Goal: Task Accomplishment & Management: Manage account settings

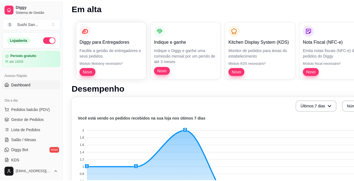
scroll to position [22, 0]
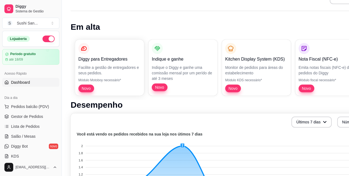
click at [23, 107] on span "Pedidos balcão (PDV)" at bounding box center [30, 107] width 38 height 6
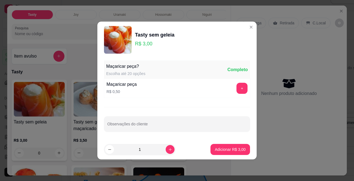
click at [247, 23] on p "Entrega" at bounding box center [254, 23] width 14 height 6
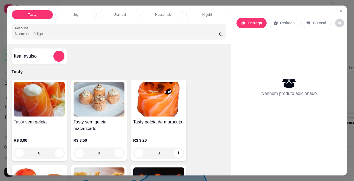
click at [246, 23] on div "Preencha os dados de entrega do pedido Busque pelo cliente Número de contato No…" at bounding box center [177, 90] width 364 height 186
click at [246, 25] on div "Entrega" at bounding box center [251, 23] width 30 height 10
click at [261, 67] on div "Nenhum produto adicionado" at bounding box center [288, 87] width 105 height 108
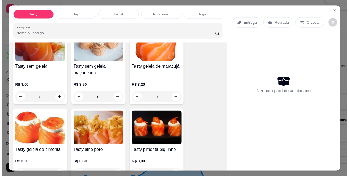
scroll to position [59, 0]
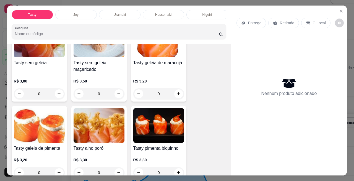
click at [340, 10] on icon "Close" at bounding box center [341, 11] width 2 height 2
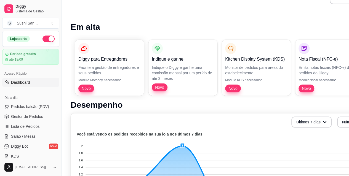
click at [20, 127] on span "Lista de Pedidos" at bounding box center [25, 127] width 29 height 6
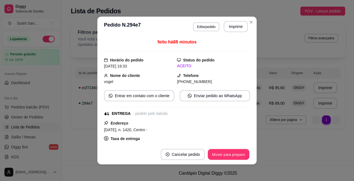
click at [238, 156] on button "Mover para preparo" at bounding box center [227, 154] width 41 height 11
click at [236, 154] on button "Mover para entrega" at bounding box center [228, 154] width 43 height 11
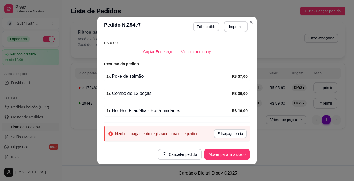
scroll to position [116, 0]
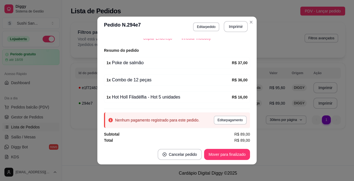
click at [249, 22] on div "Filtros para pedidos Você está vendo os pedidos de hoje. 2 pedidos encontrados …" at bounding box center [208, 39] width 274 height 35
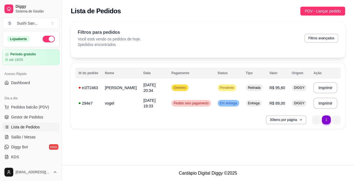
click at [206, 87] on div "feito há 7 minutos Horário do pedido [DATE] 20:34 Status do pedido ESPERANDO AC…" at bounding box center [176, 90] width 149 height 105
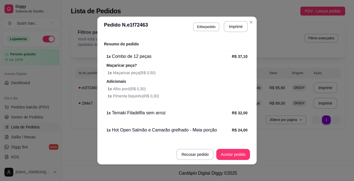
scroll to position [131, 0]
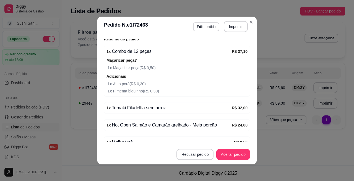
click at [234, 7] on div "Lista de Pedidos PDV - Lançar pedido" at bounding box center [208, 11] width 274 height 9
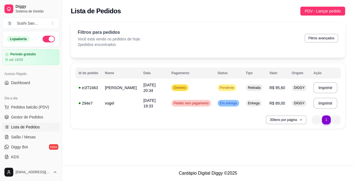
click at [326, 119] on li "1" at bounding box center [326, 119] width 9 height 9
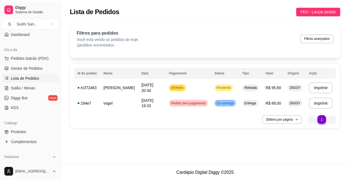
scroll to position [49, 0]
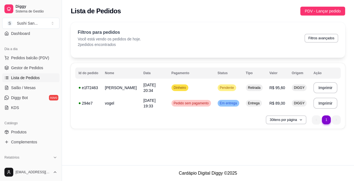
click at [27, 132] on link "Produtos" at bounding box center [30, 131] width 57 height 9
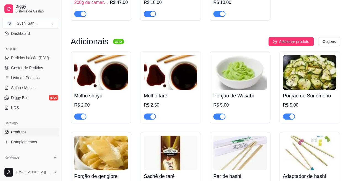
scroll to position [2247, 0]
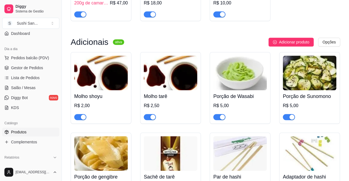
click at [292, 114] on div "button" at bounding box center [292, 116] width 5 height 5
